Goal: Task Accomplishment & Management: Complete application form

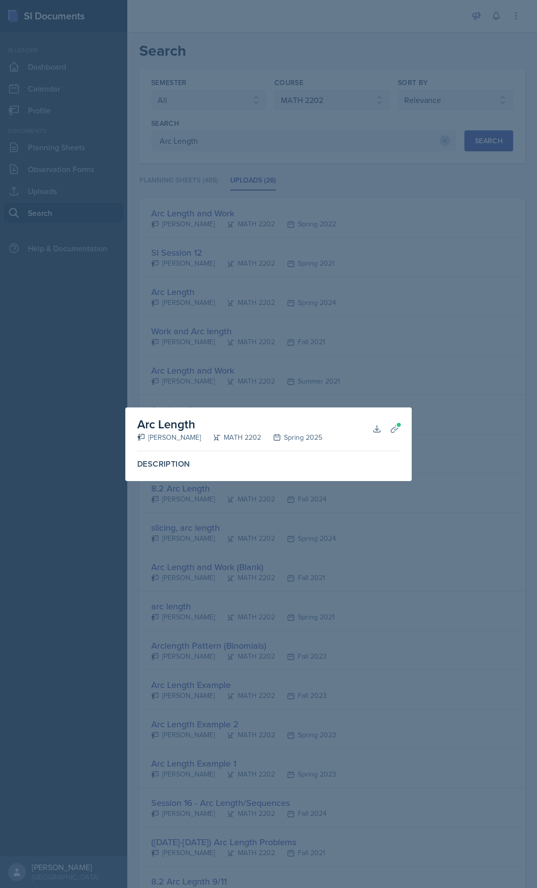
select select "all"
select select "888eba85-ce35-425b-8fd7-94794d548725"
select select "1"
click at [416, 351] on div at bounding box center [268, 444] width 537 height 888
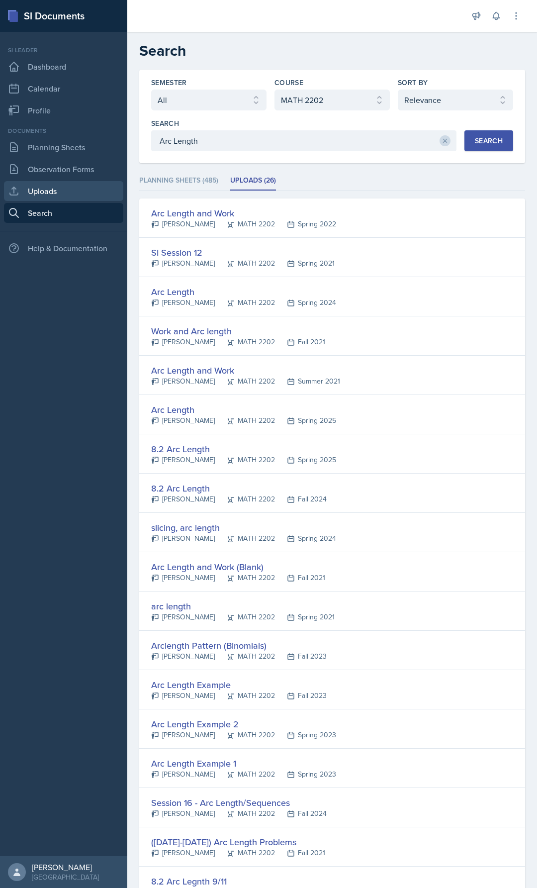
click at [62, 181] on link "Uploads" at bounding box center [63, 191] width 119 height 20
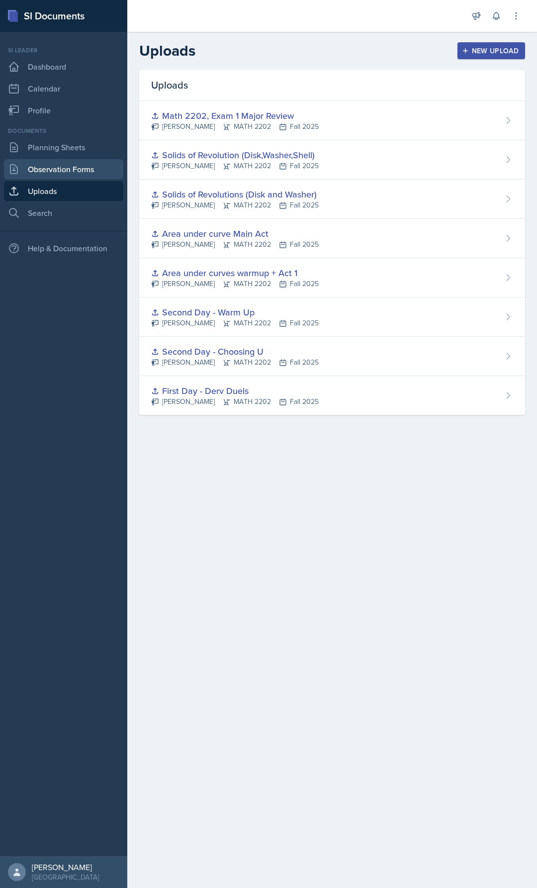
click at [62, 169] on link "Observation Forms" at bounding box center [63, 169] width 119 height 20
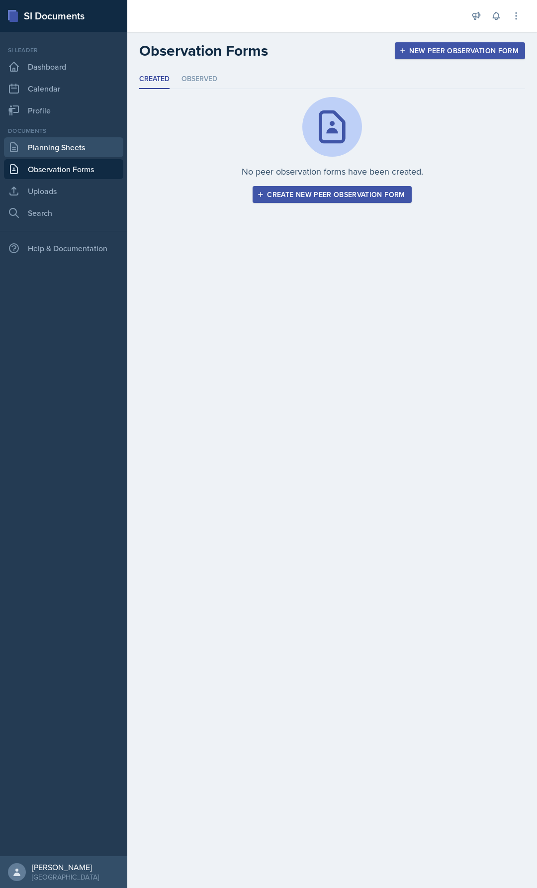
click at [64, 145] on link "Planning Sheets" at bounding box center [63, 147] width 119 height 20
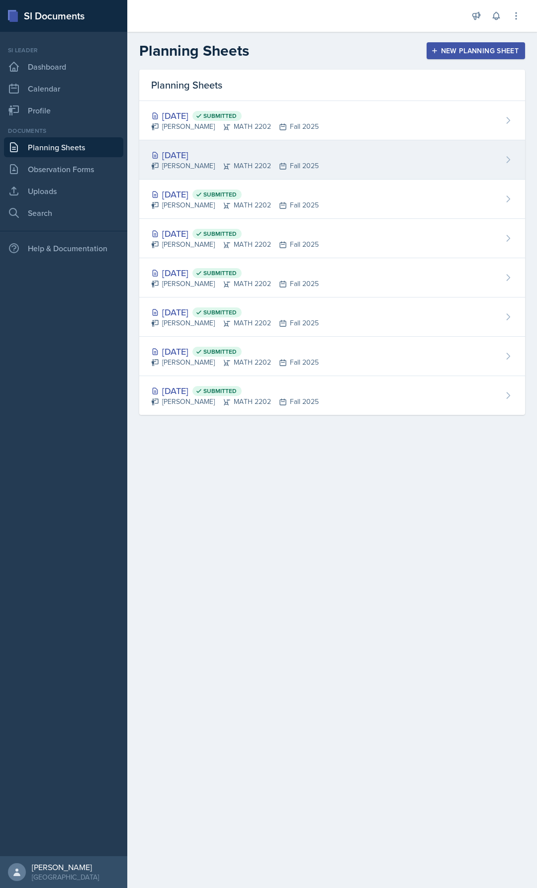
click at [222, 146] on div "[DATE] [PERSON_NAME] MATH 2202 Fall 2025" at bounding box center [332, 159] width 386 height 39
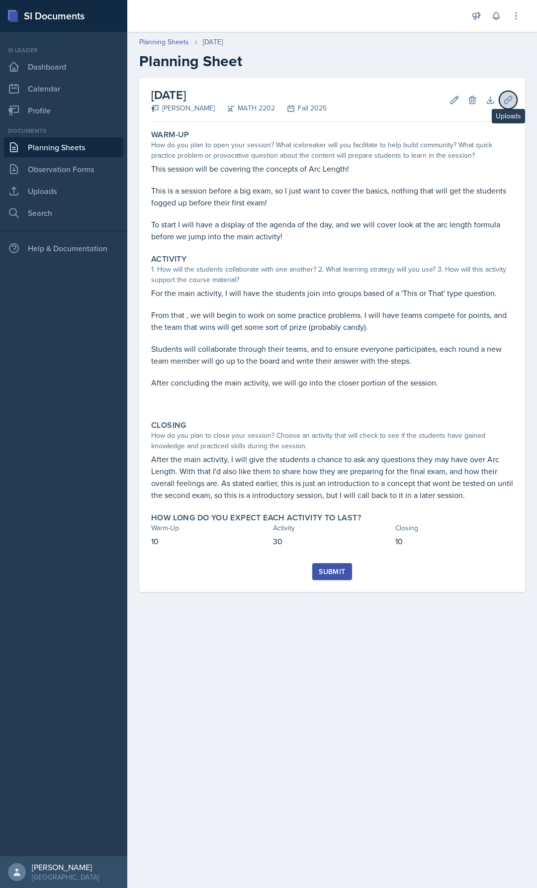
click at [508, 97] on icon at bounding box center [508, 100] width 10 height 10
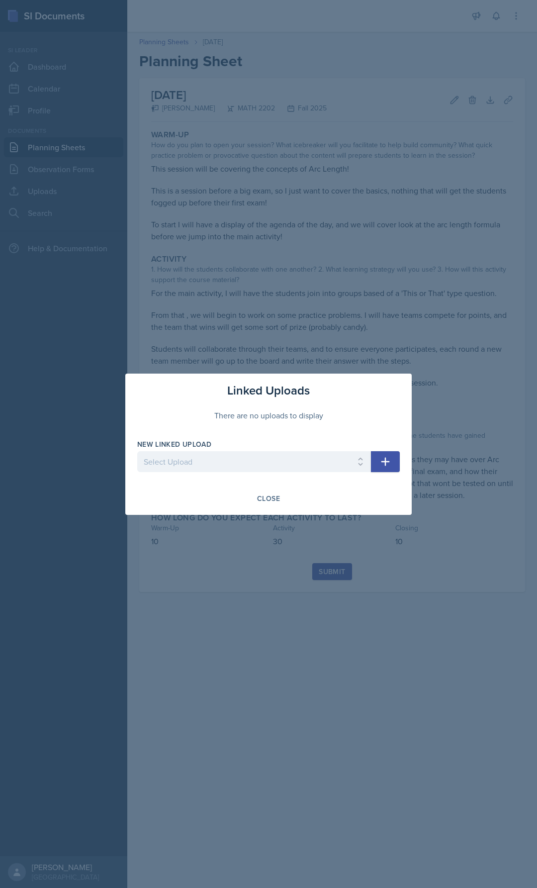
click at [247, 447] on div "New Linked Upload" at bounding box center [254, 444] width 234 height 10
click at [247, 459] on select "Select Upload First Day - Derv Duels Second Day - Choosing U Second Day - Warm …" at bounding box center [254, 461] width 234 height 21
click at [247, 458] on select "Select Upload First Day - Derv Duels Second Day - Choosing U Second Day - Warm …" at bounding box center [254, 461] width 234 height 21
click at [272, 505] on button "Close" at bounding box center [269, 498] width 36 height 17
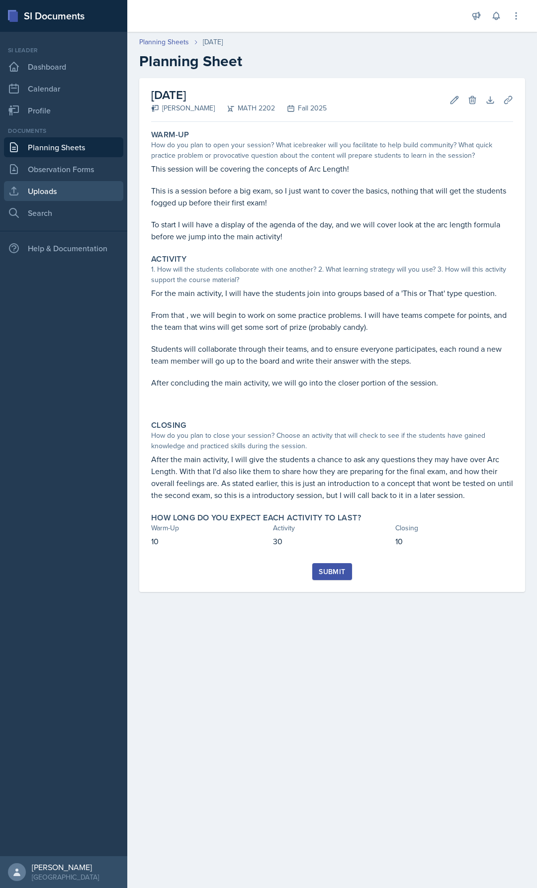
click at [51, 187] on link "Uploads" at bounding box center [63, 191] width 119 height 20
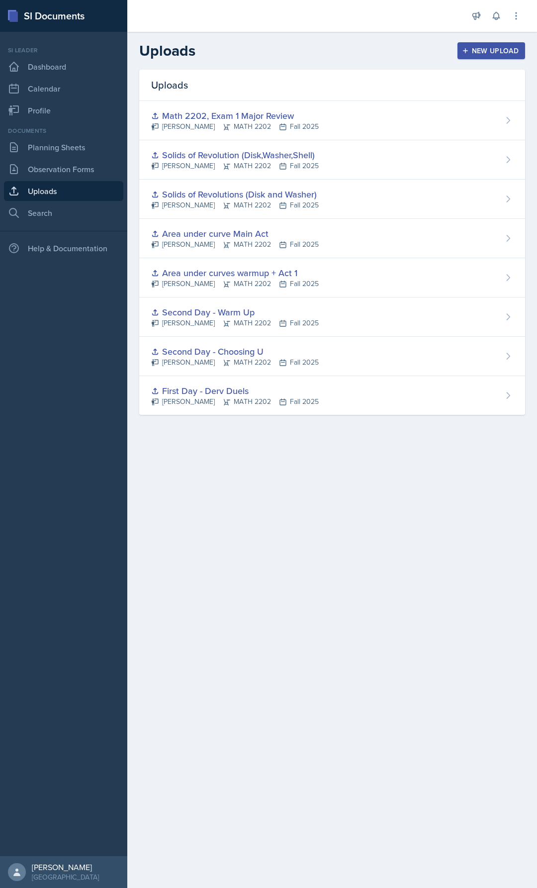
click at [468, 49] on icon "button" at bounding box center [465, 50] width 7 height 7
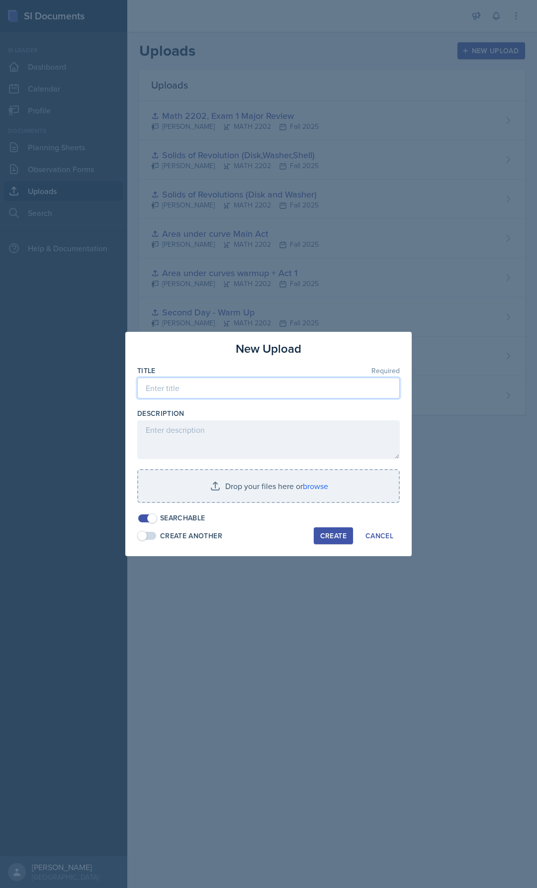
click at [252, 379] on input at bounding box center [268, 388] width 263 height 21
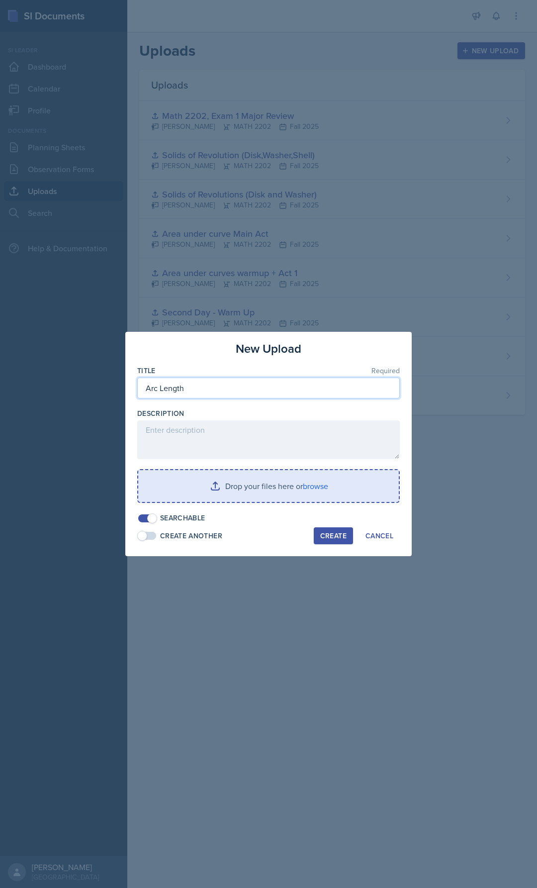
type input "Arc Length"
click at [283, 484] on input "file" at bounding box center [268, 486] width 261 height 32
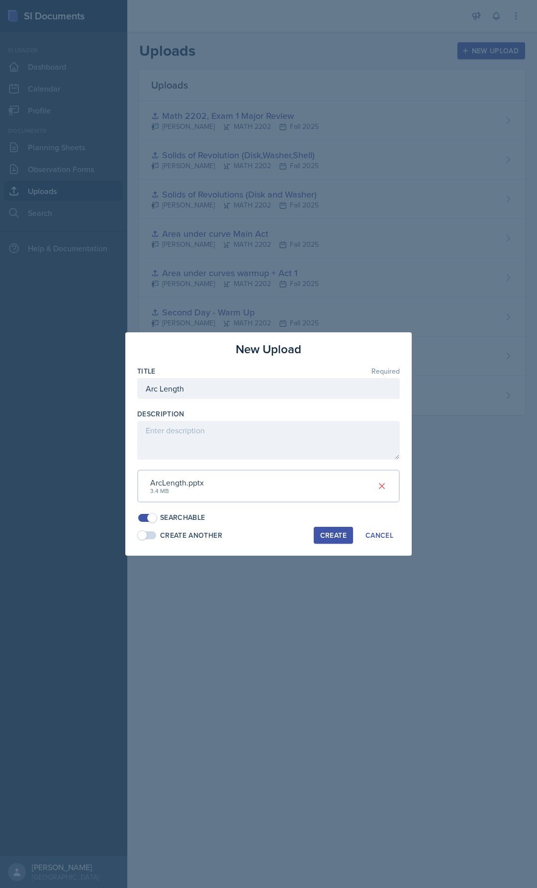
click at [330, 535] on div "Create" at bounding box center [333, 535] width 26 height 8
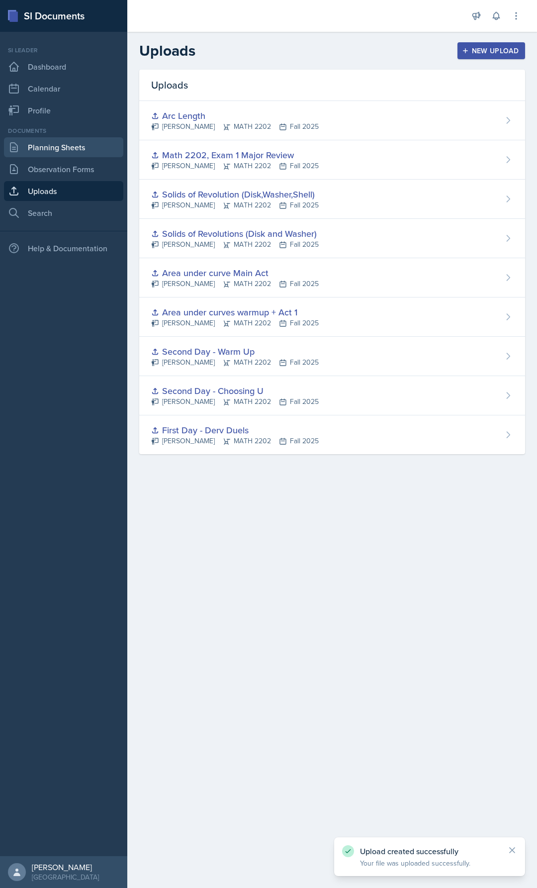
click at [54, 150] on link "Planning Sheets" at bounding box center [63, 147] width 119 height 20
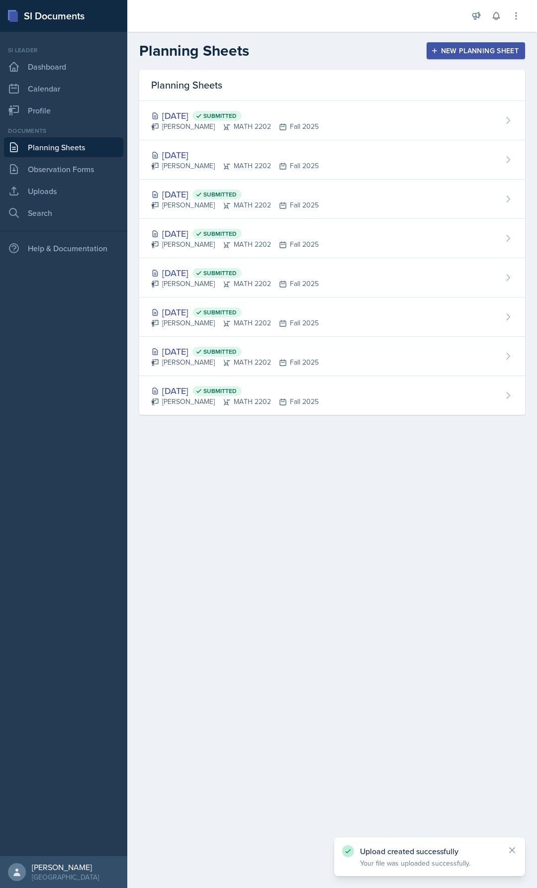
click at [233, 171] on div "[DATE] [PERSON_NAME] MATH 2202 Fall 2025" at bounding box center [332, 159] width 386 height 39
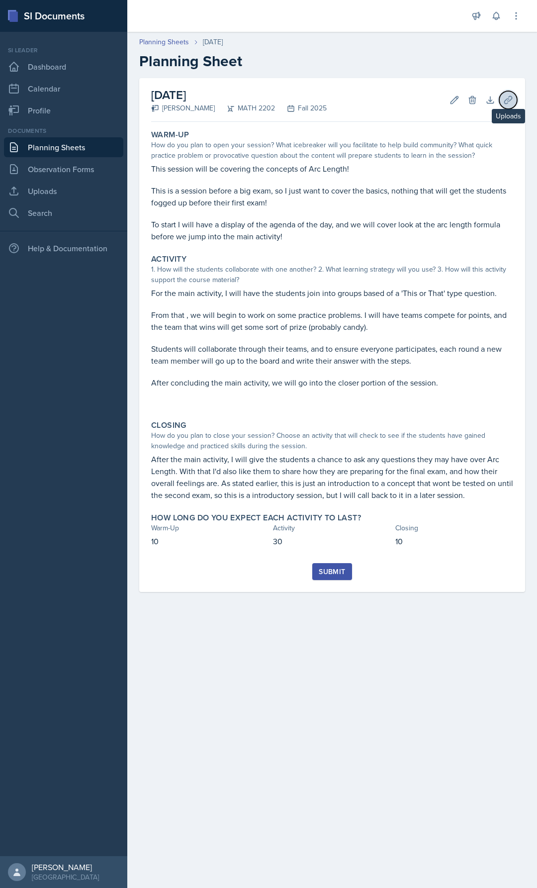
click at [503, 102] on icon at bounding box center [508, 100] width 10 height 10
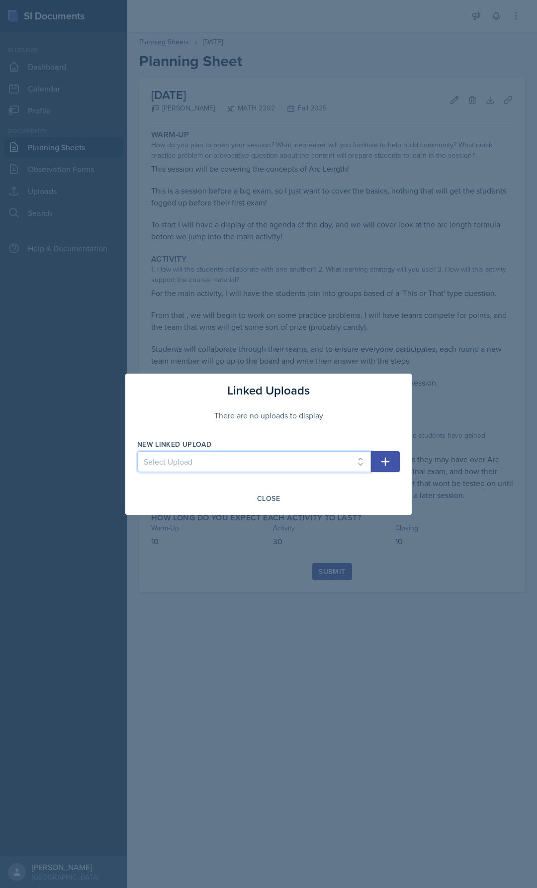
click at [214, 468] on select "Select Upload First Day - Derv Duels Second Day - Choosing U Second Day - Warm …" at bounding box center [254, 461] width 234 height 21
select select "4429f828-5618-4dc2-b73a-7352a0e251e0"
click at [137, 451] on select "Select Upload First Day - Derv Duels Second Day - Choosing U Second Day - Warm …" at bounding box center [254, 461] width 234 height 21
click at [279, 501] on div "Close" at bounding box center [268, 498] width 23 height 8
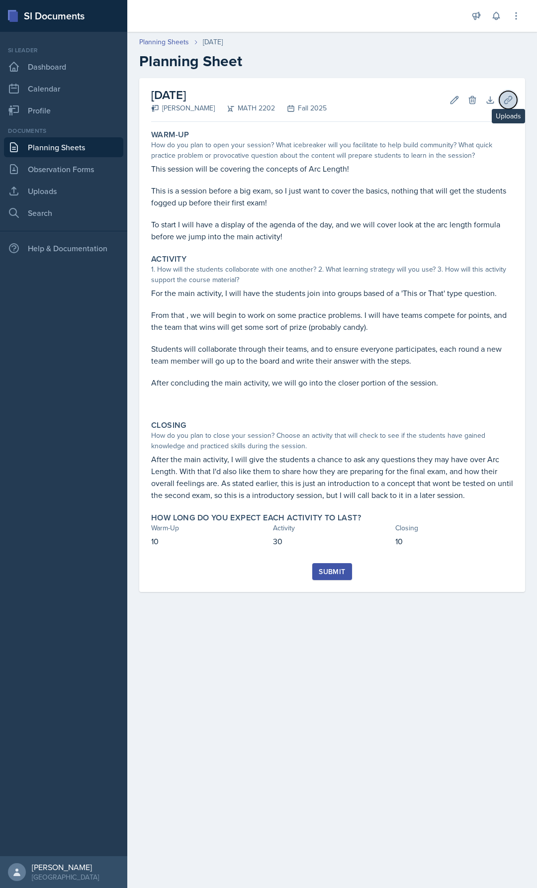
click at [506, 96] on icon at bounding box center [508, 100] width 10 height 10
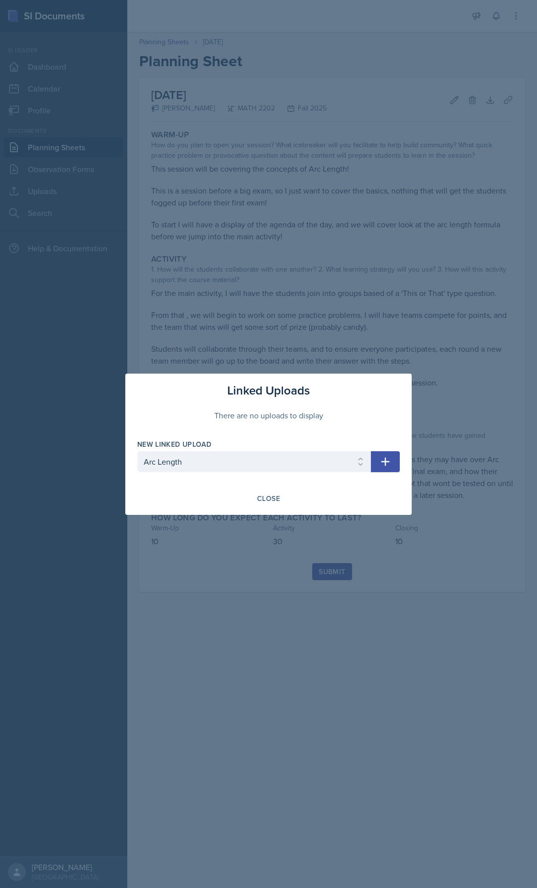
click at [383, 468] on button "button" at bounding box center [385, 461] width 29 height 21
select select
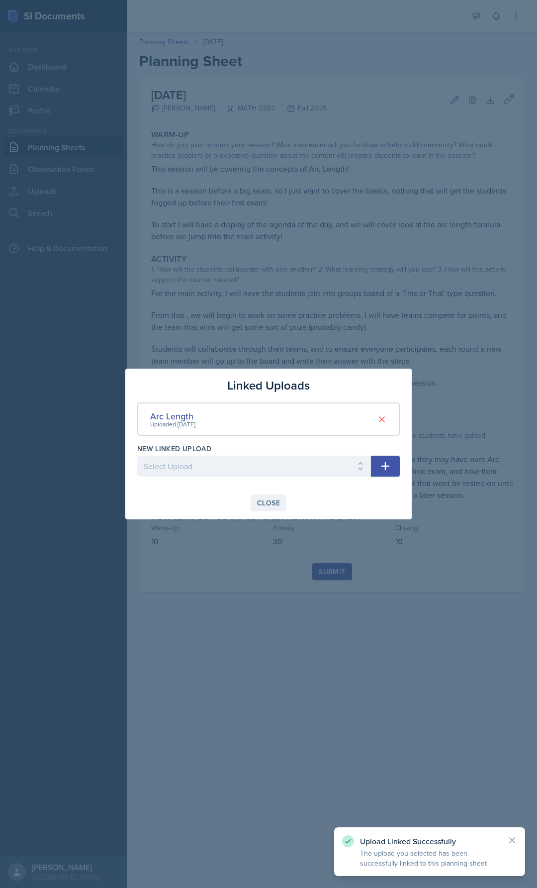
click at [278, 507] on div "Close" at bounding box center [268, 503] width 23 height 8
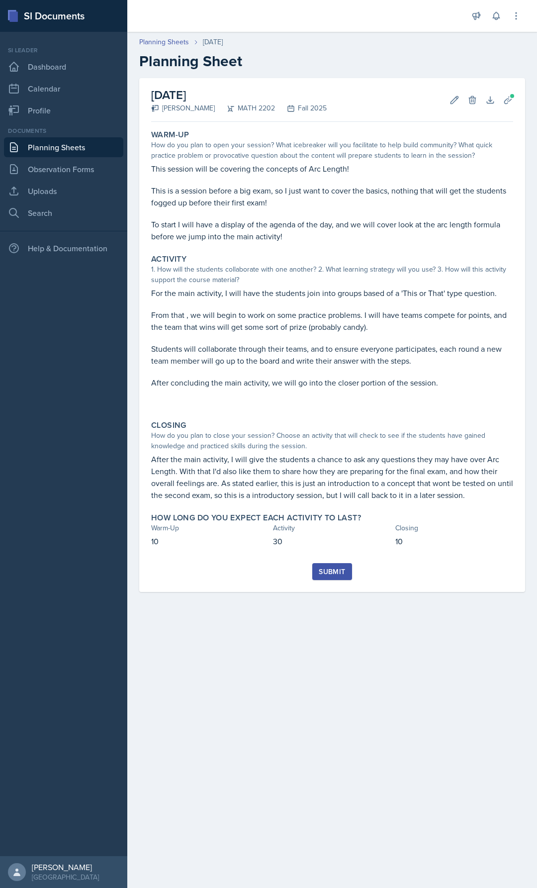
click at [329, 572] on div "Submit" at bounding box center [332, 572] width 26 height 8
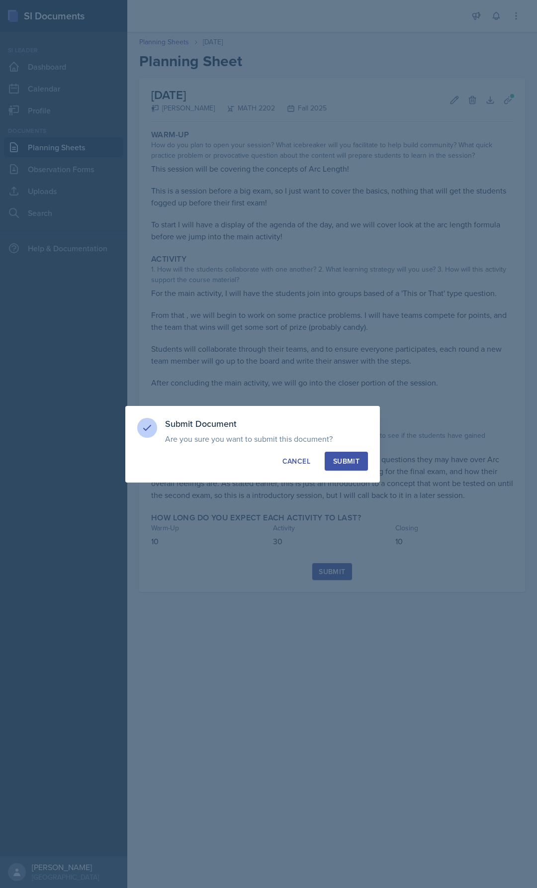
click at [350, 470] on button "Submit" at bounding box center [346, 461] width 43 height 19
